Goal: Transaction & Acquisition: Purchase product/service

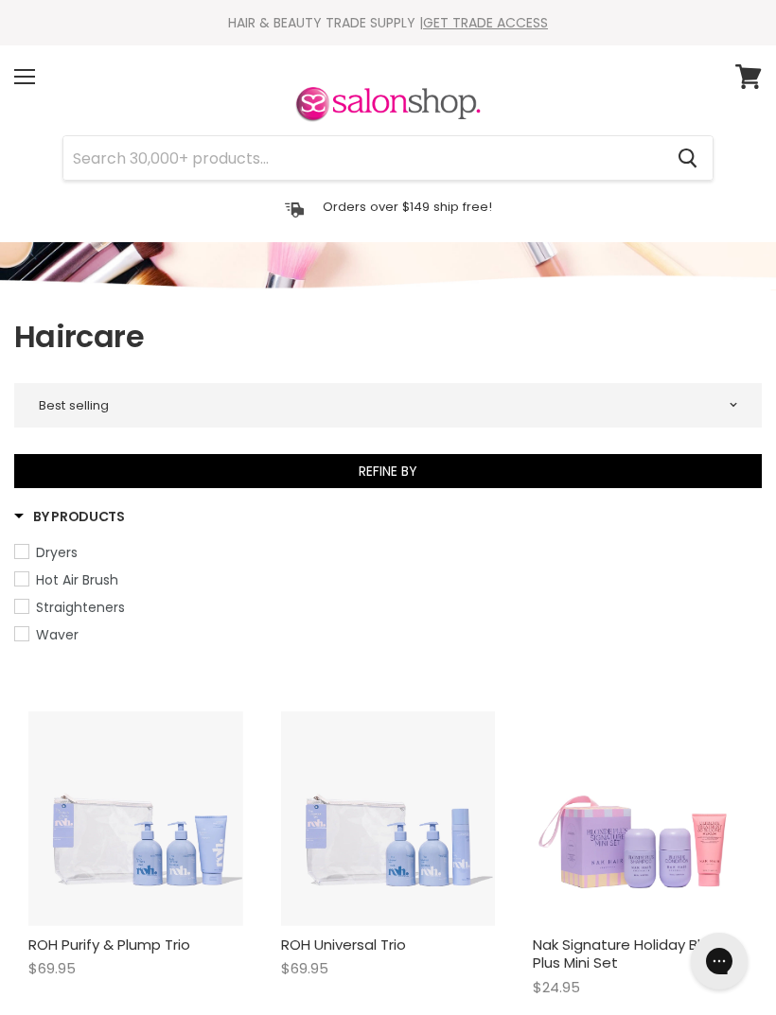
click at [530, 468] on button "Refine By" at bounding box center [387, 471] width 747 height 34
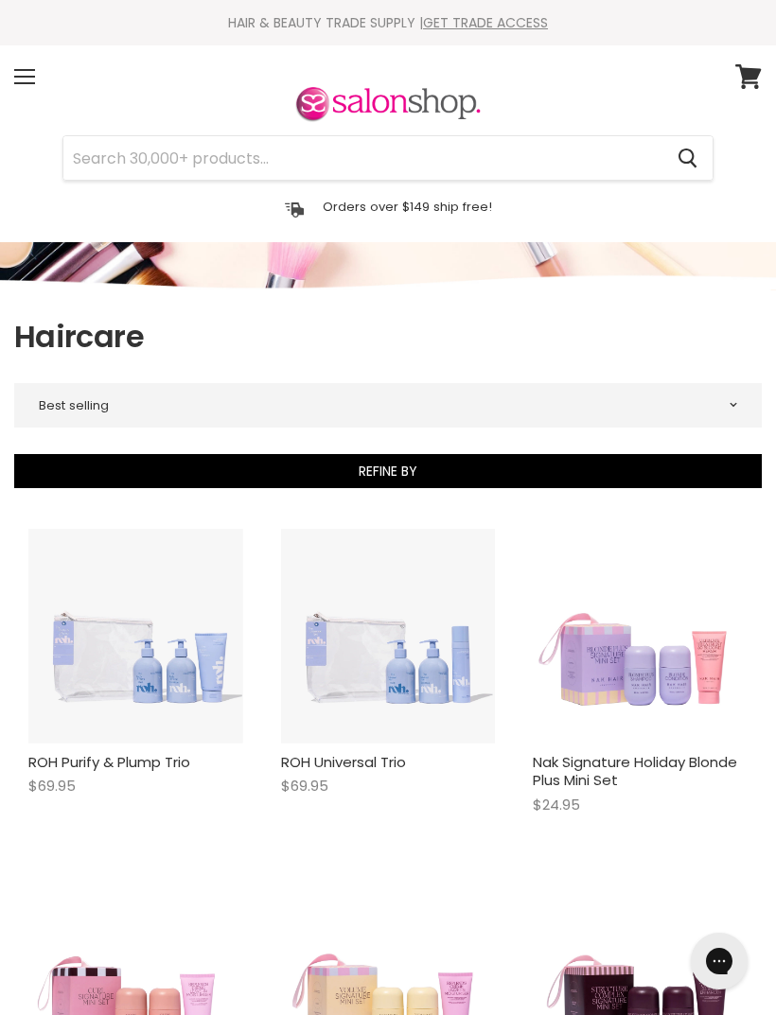
click at [32, 58] on div "Menu" at bounding box center [25, 77] width 40 height 44
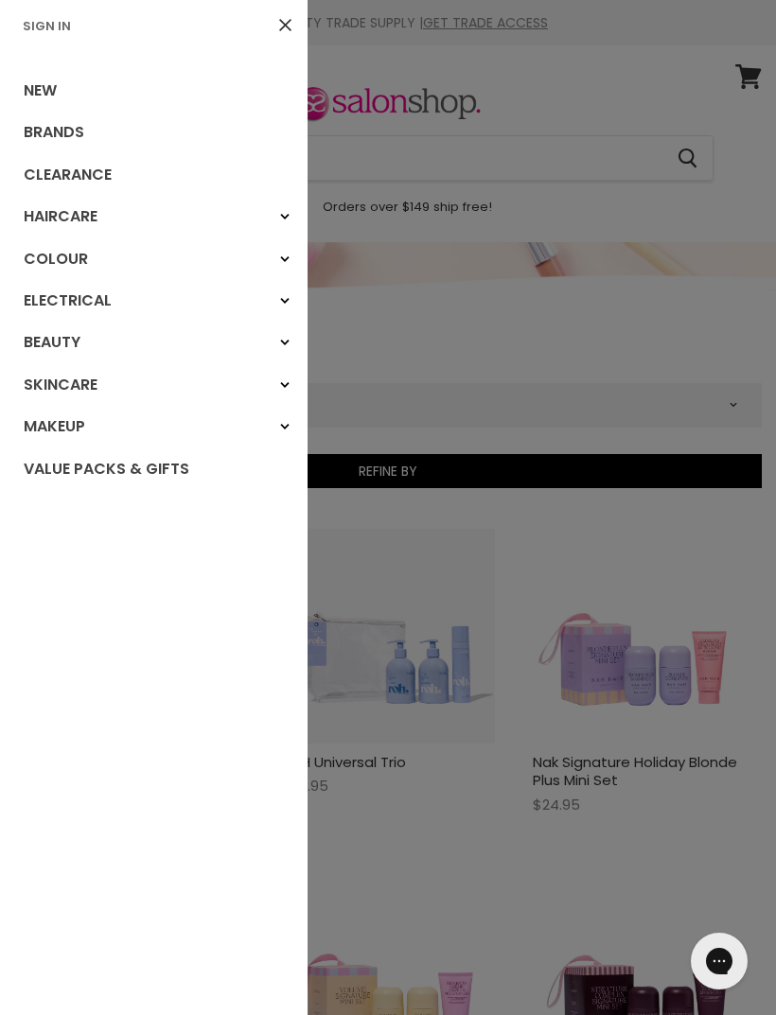
click at [291, 26] on link "Close" at bounding box center [285, 24] width 31 height 31
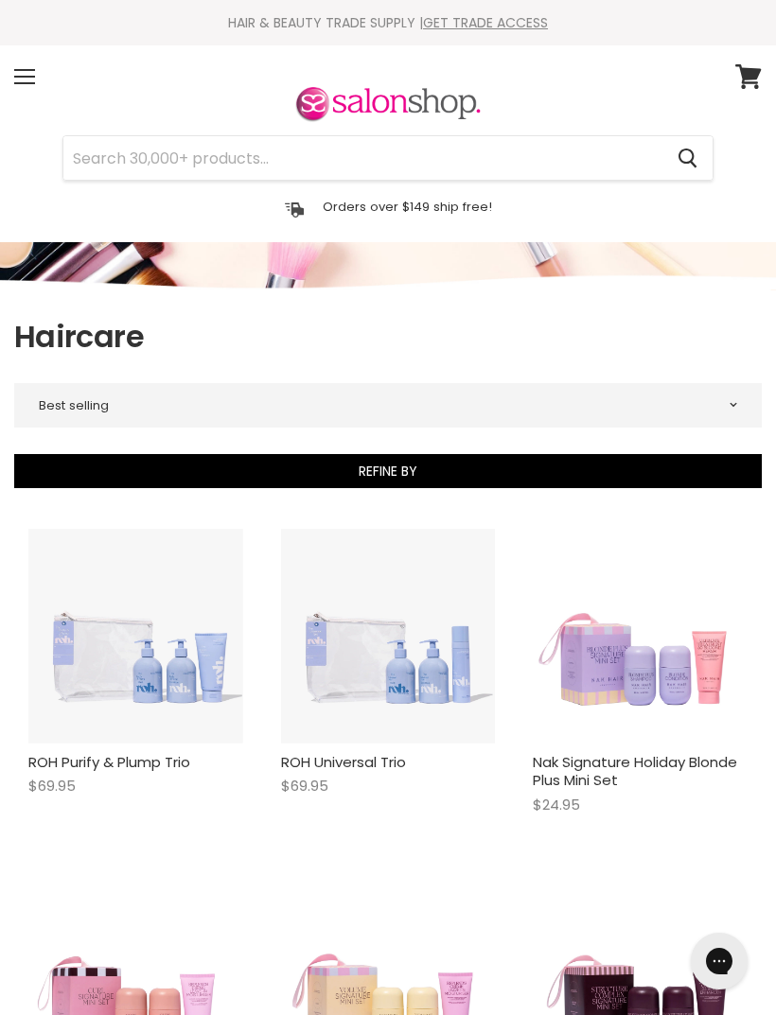
click at [28, 78] on div "Menu" at bounding box center [25, 77] width 40 height 44
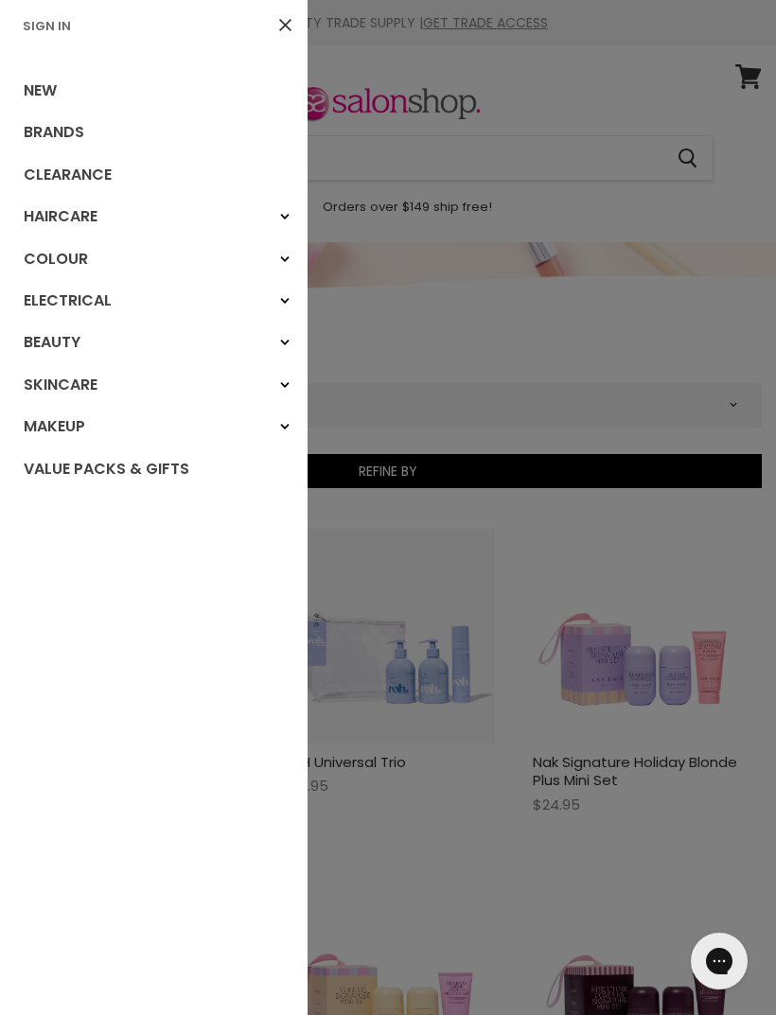
click at [100, 122] on link "Brands" at bounding box center [153, 133] width 307 height 42
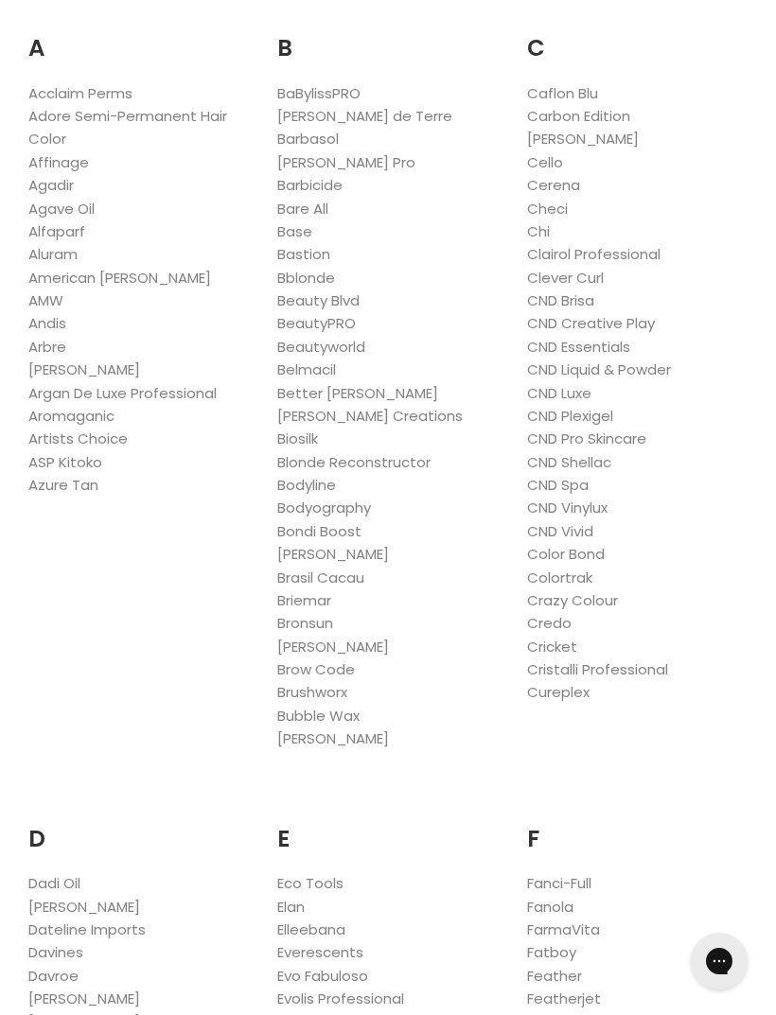
scroll to position [366, 0]
click at [354, 124] on link "[PERSON_NAME] de Terre" at bounding box center [364, 117] width 175 height 20
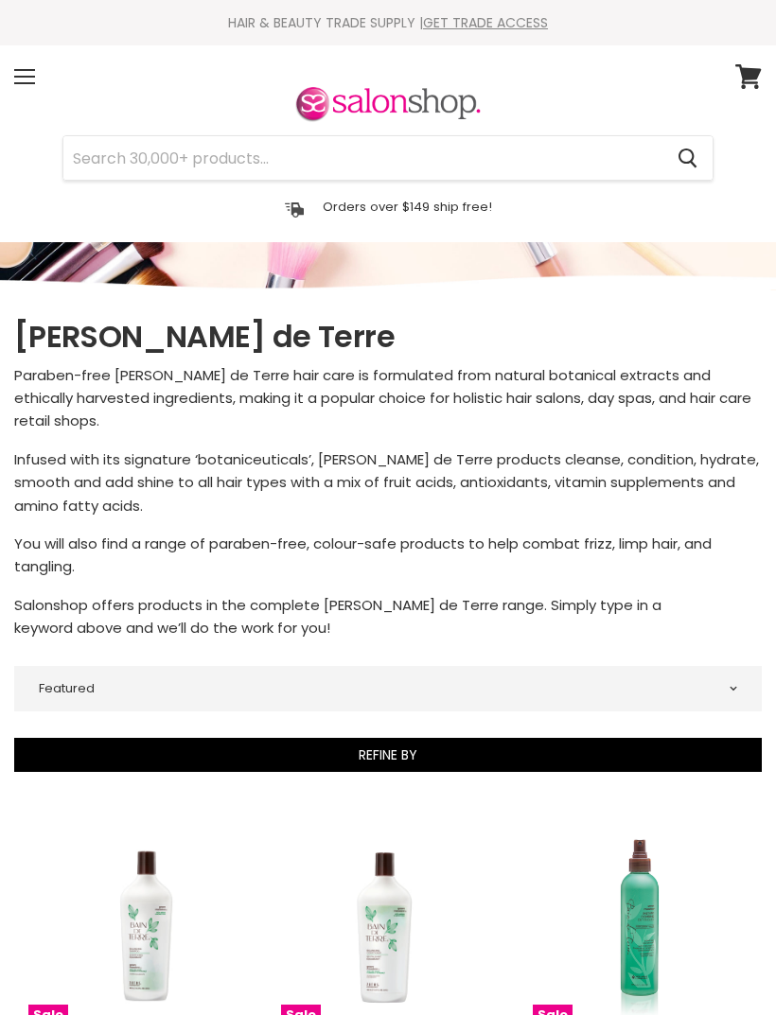
select select "manual"
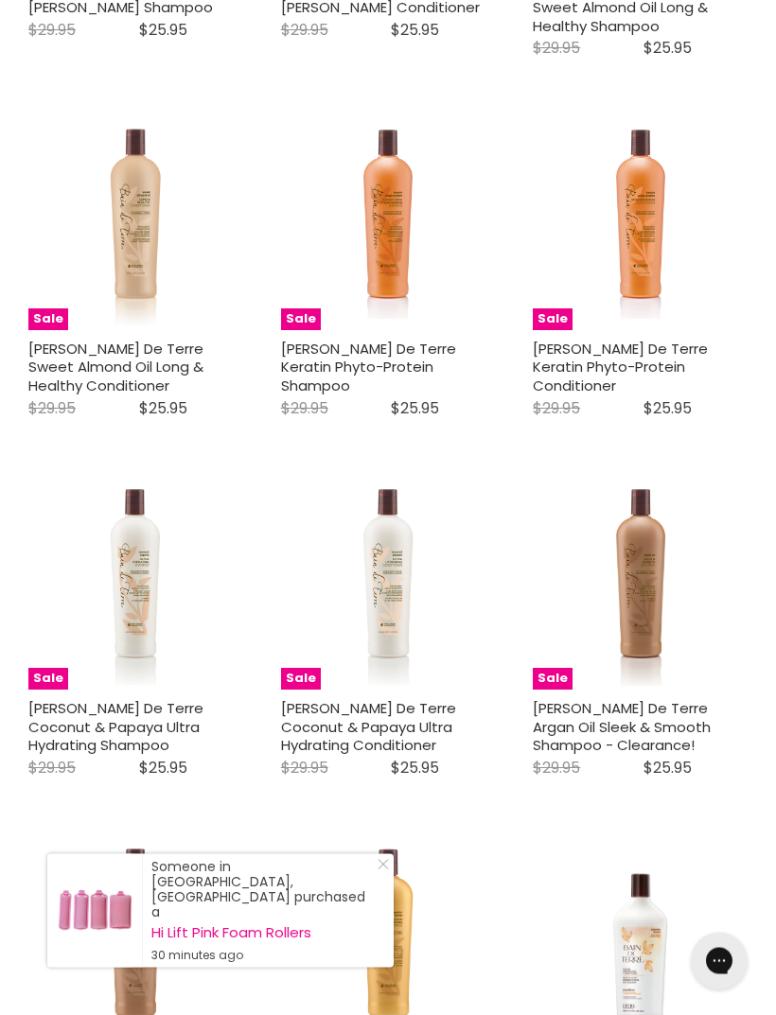
scroll to position [1435, 0]
click at [143, 698] on link "[PERSON_NAME] De Terre Coconut & Papaya Ultra Hydrating Shampoo" at bounding box center [115, 726] width 175 height 57
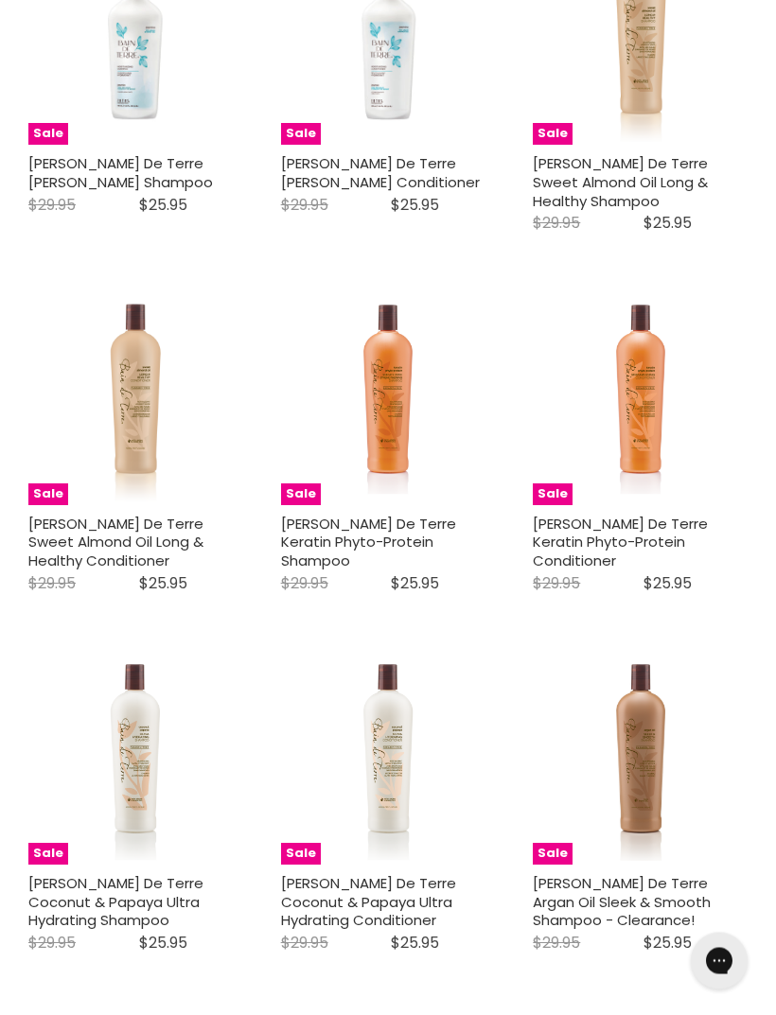
scroll to position [1261, 0]
click at [376, 872] on link "[PERSON_NAME] De Terre Coconut & Papaya Ultra Hydrating Conditioner" at bounding box center [368, 900] width 175 height 57
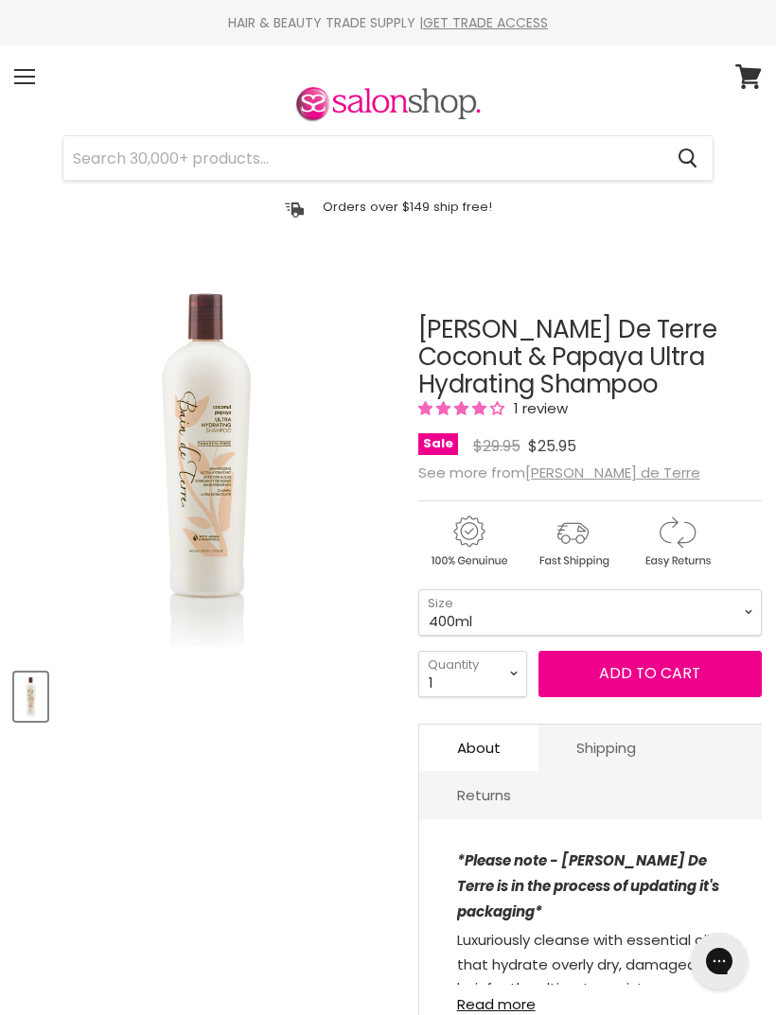
select select "2"
type input "2"
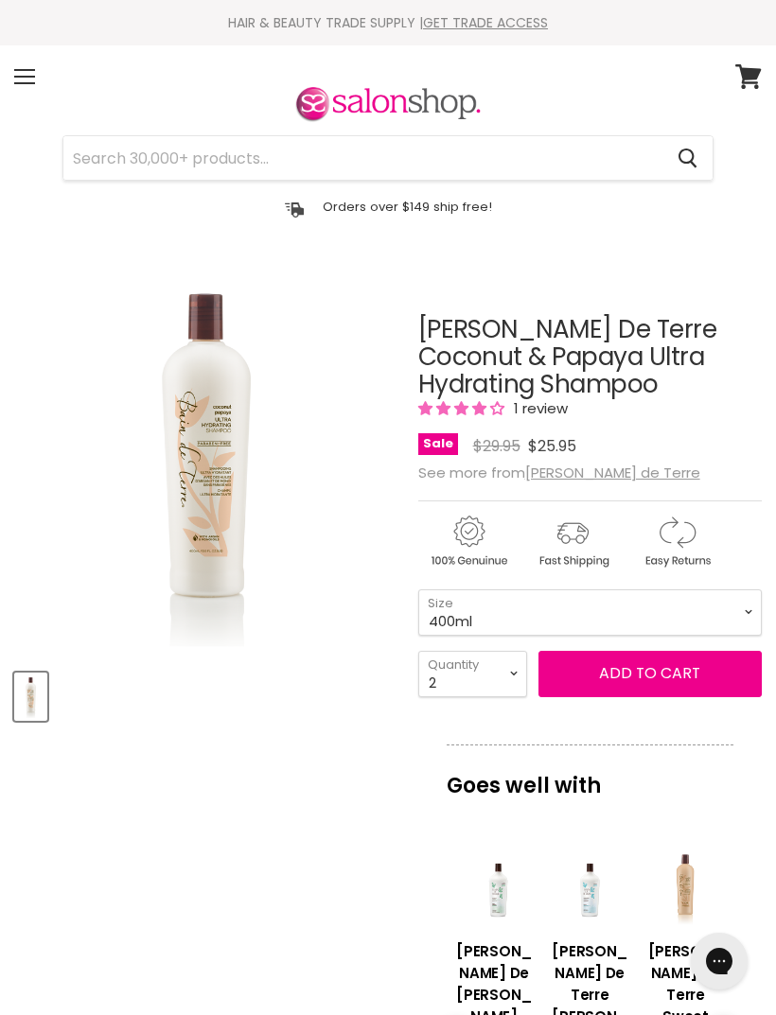
click at [649, 679] on span "Add to cart" at bounding box center [649, 673] width 101 height 22
click at [658, 671] on span "Add to cart" at bounding box center [649, 673] width 101 height 22
click at [44, 72] on div "Menu" at bounding box center [25, 77] width 40 height 44
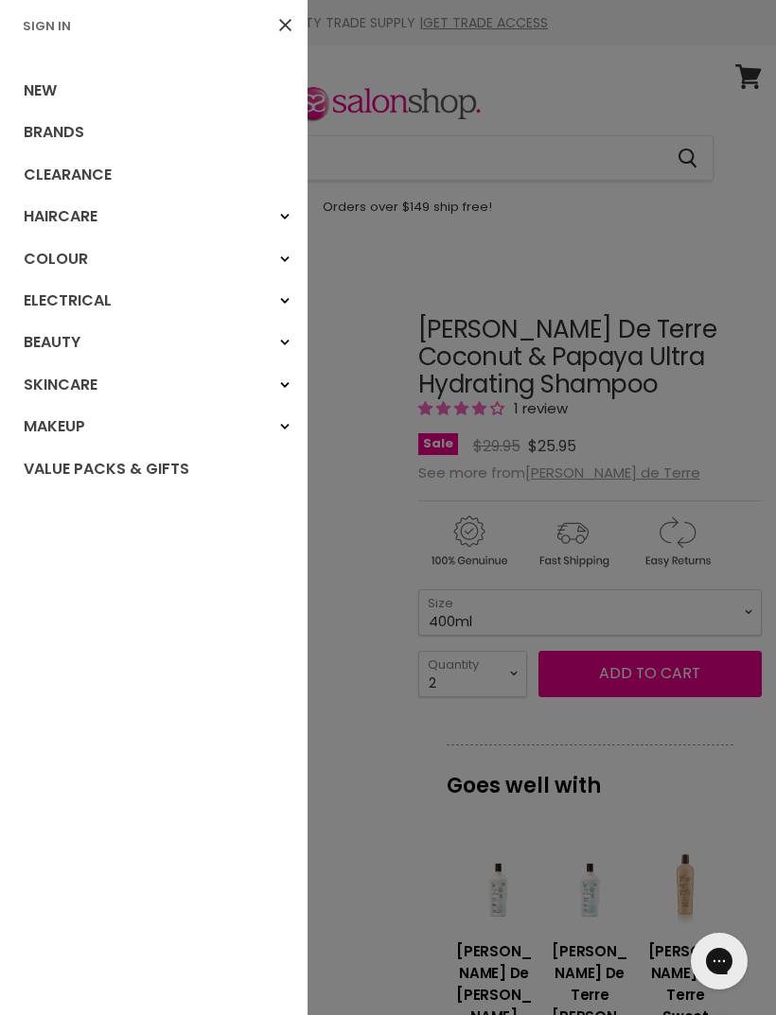
scroll to position [269, 0]
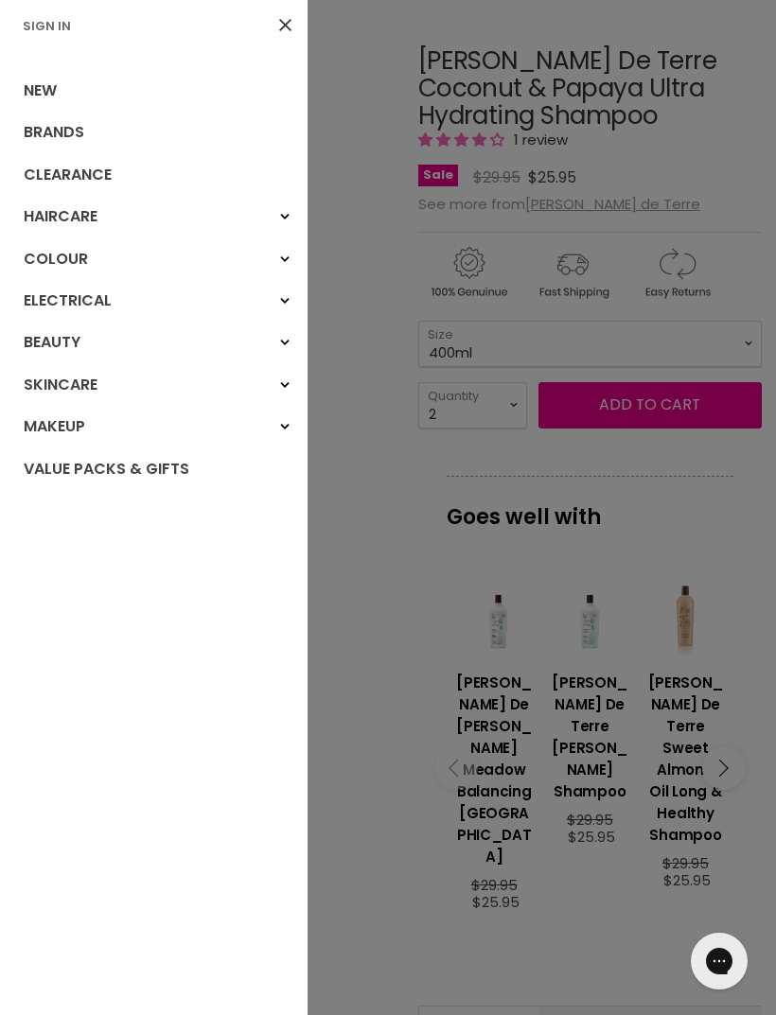
click at [122, 342] on link "Beauty" at bounding box center [153, 343] width 307 height 42
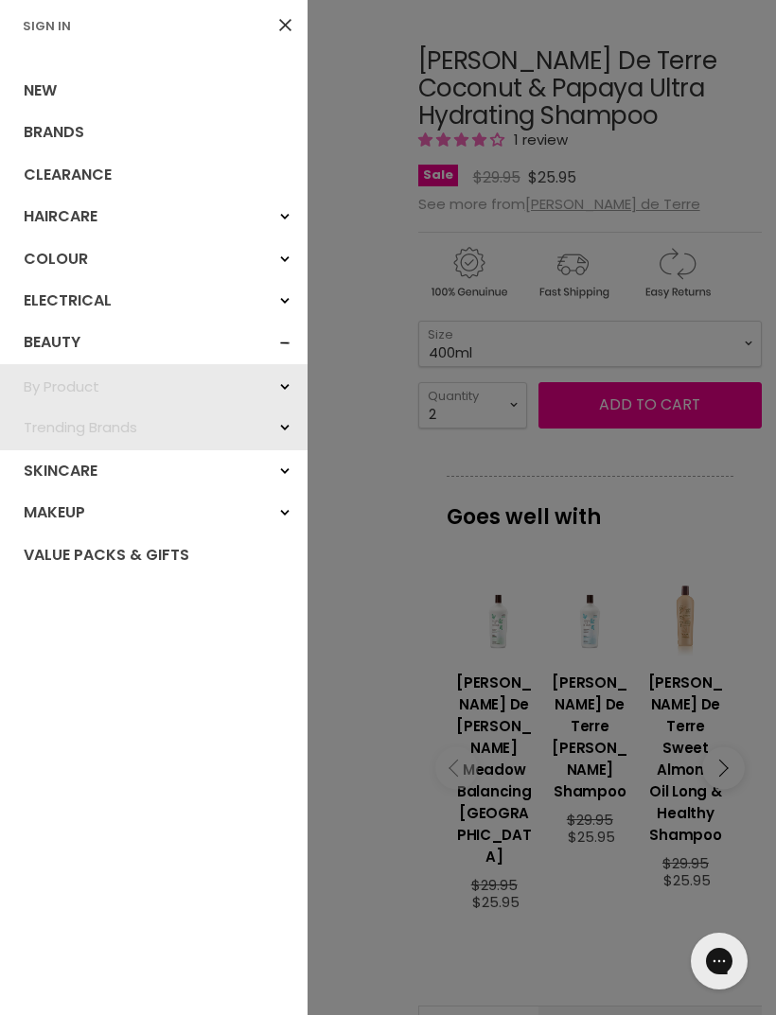
click at [127, 327] on link "Beauty" at bounding box center [153, 343] width 307 height 42
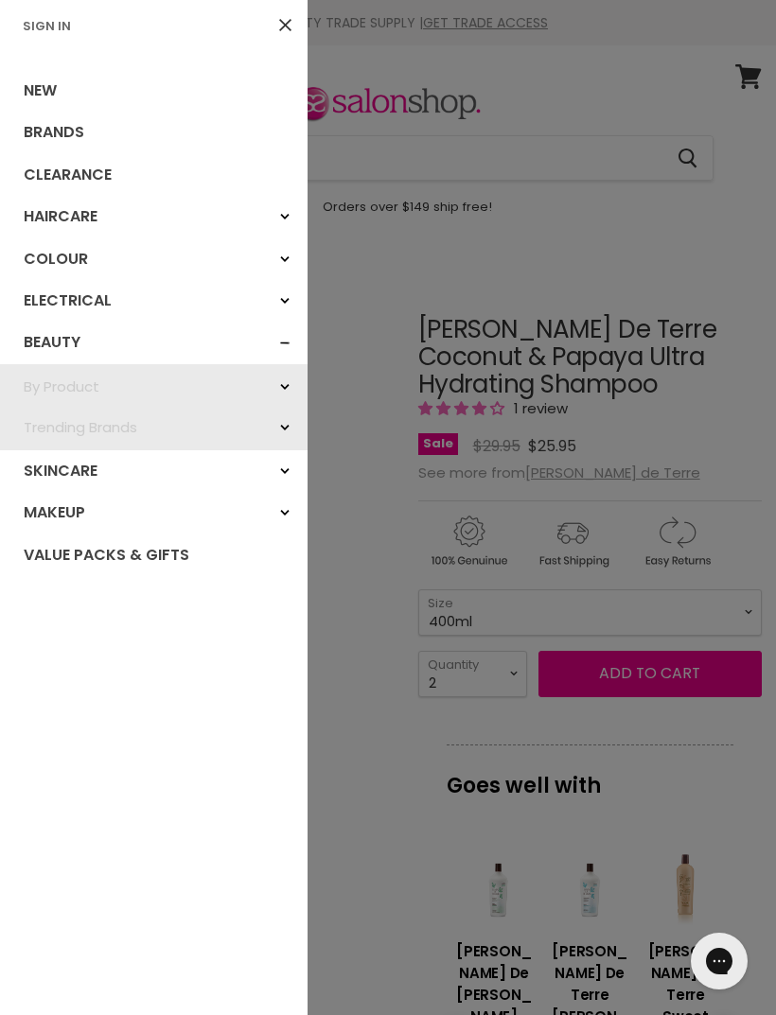
click at [108, 337] on link "Beauty" at bounding box center [153, 343] width 307 height 42
click at [100, 337] on link "Beauty" at bounding box center [153, 343] width 307 height 42
click at [283, 24] on icon at bounding box center [285, 25] width 12 height 12
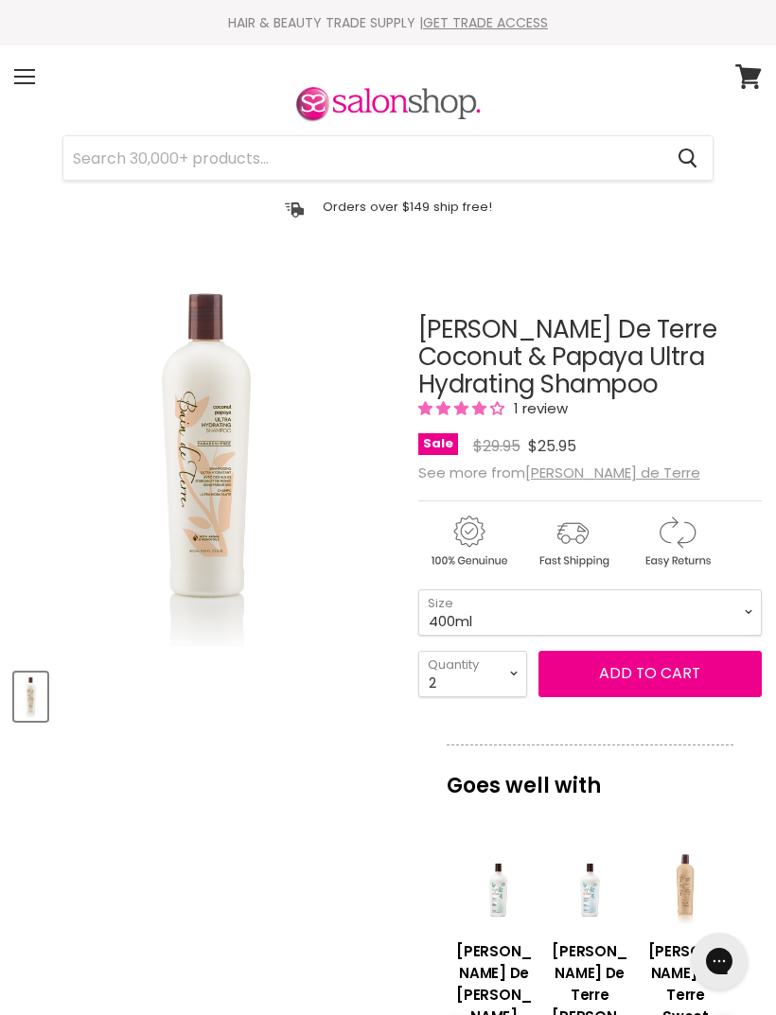
scroll to position [269, 0]
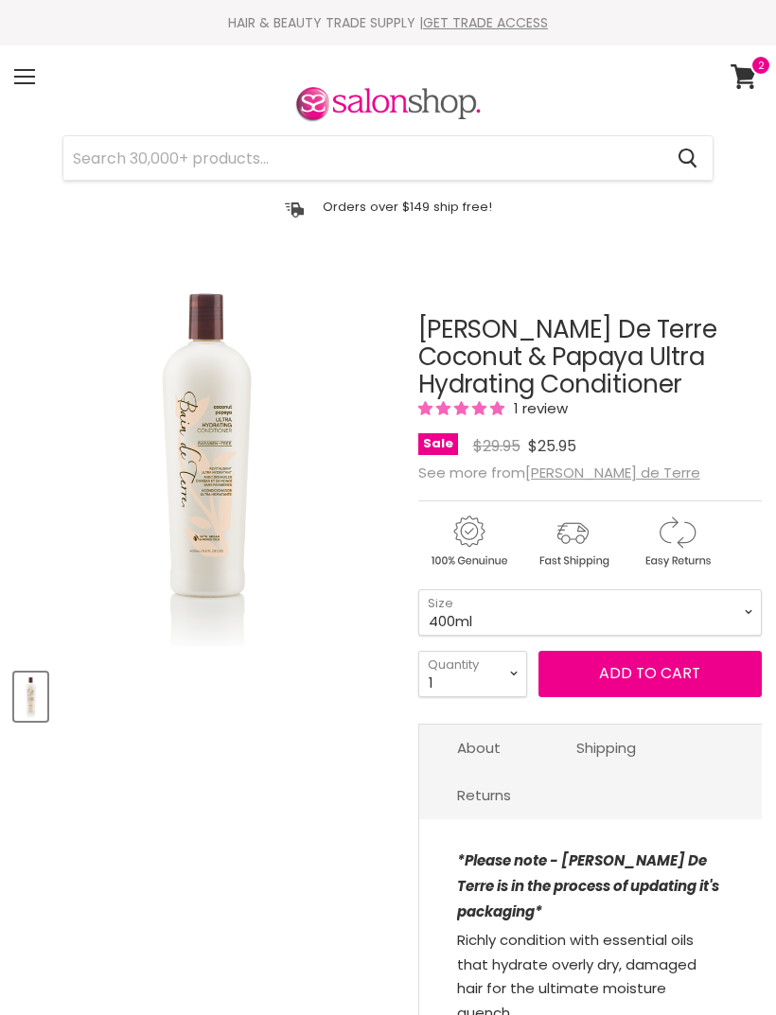
select select "2"
type input "2"
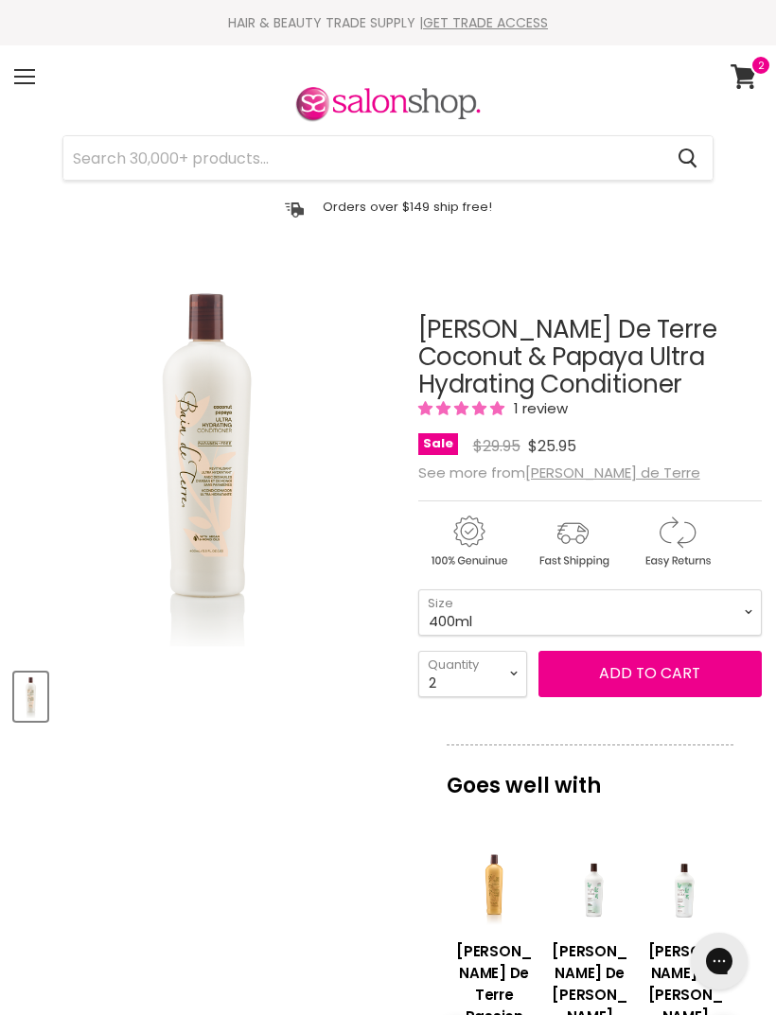
click at [657, 669] on span "Add to cart" at bounding box center [649, 673] width 101 height 22
click at [667, 672] on span "Add to cart" at bounding box center [649, 673] width 101 height 22
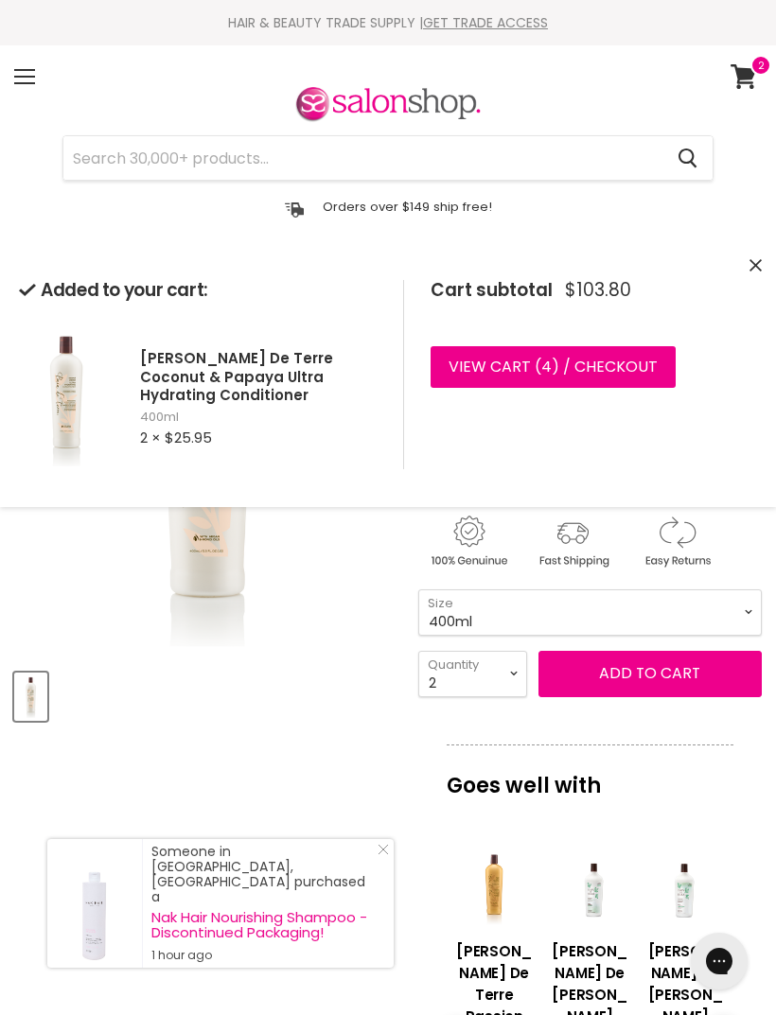
click at [580, 370] on link "View cart ( 4 ) / Checkout" at bounding box center [552, 367] width 245 height 42
